Goal: Task Accomplishment & Management: Complete application form

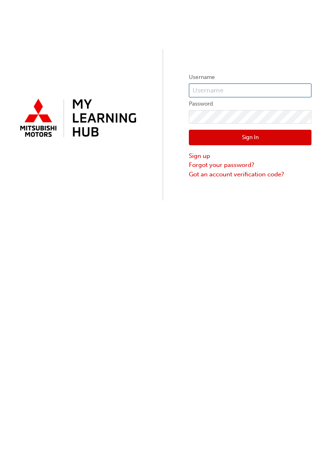
click at [236, 94] on input "text" at bounding box center [250, 90] width 123 height 14
click at [237, 90] on input "text" at bounding box center [250, 90] width 123 height 14
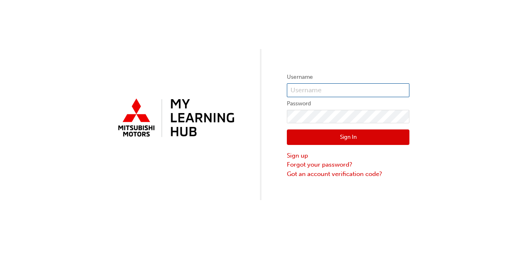
click at [327, 91] on input "text" at bounding box center [348, 90] width 123 height 14
click at [327, 90] on input "[PERSON_NAME]" at bounding box center [348, 90] width 123 height 14
type input "[PERSON_NAME]"
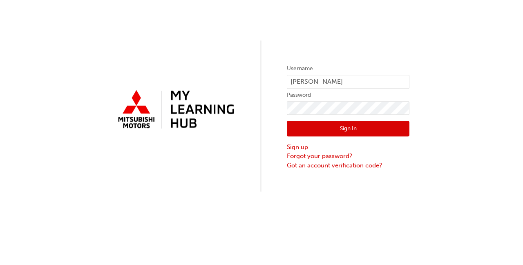
click at [327, 56] on div "Username [PERSON_NAME] Password Sign In Sign up Forgot your password? Got an ac…" at bounding box center [261, 100] width 523 height 200
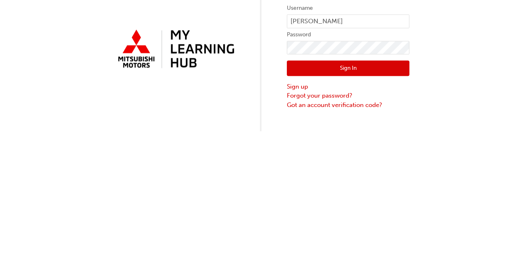
click at [327, 141] on button "Sign In" at bounding box center [348, 138] width 123 height 16
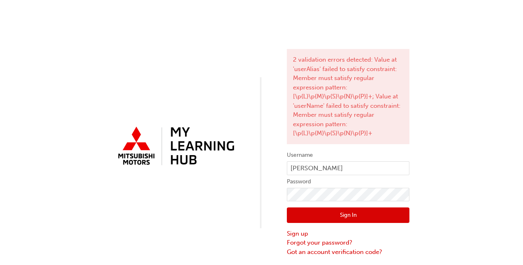
click at [327, 215] on button "Sign In" at bounding box center [348, 216] width 123 height 16
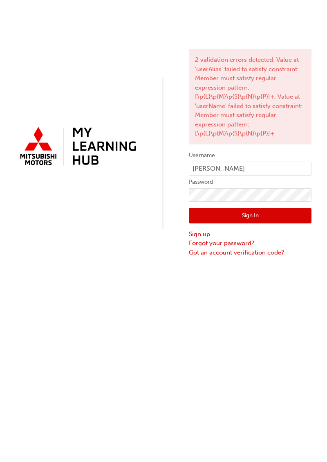
click at [238, 99] on div "2 validation errors detected: Value at 'userAlias' failed to satisfy constraint…" at bounding box center [250, 96] width 123 height 95
click at [225, 121] on div "2 validation errors detected: Value at 'userAlias' failed to satisfy constraint…" at bounding box center [250, 96] width 123 height 95
click at [232, 80] on div "2 validation errors detected: Value at 'userAlias' failed to satisfy constraint…" at bounding box center [250, 96] width 123 height 95
click at [229, 89] on div "2 validation errors detected: Value at 'userAlias' failed to satisfy constraint…" at bounding box center [250, 96] width 123 height 95
click at [257, 210] on button "Sign In" at bounding box center [250, 216] width 123 height 16
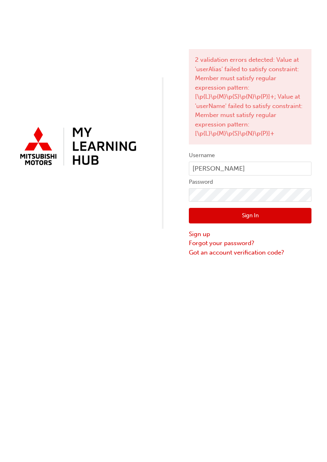
click at [261, 211] on button "Sign In" at bounding box center [250, 216] width 123 height 16
click at [200, 233] on link "Sign up" at bounding box center [250, 233] width 123 height 9
